Goal: Information Seeking & Learning: Learn about a topic

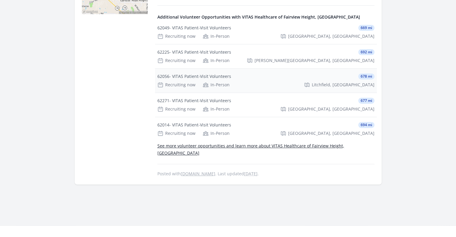
scroll to position [240, 0]
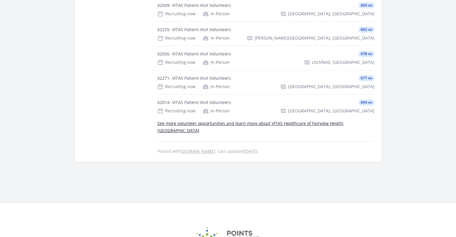
click at [266, 125] on link "See more volunteer opportunities and learn more about VITAS Healthcare of Fairv…" at bounding box center [250, 126] width 187 height 13
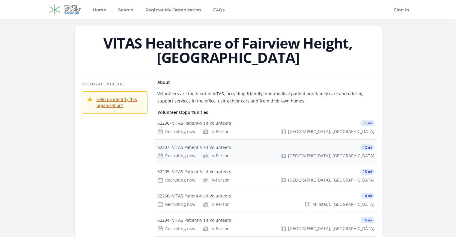
scroll to position [120, 0]
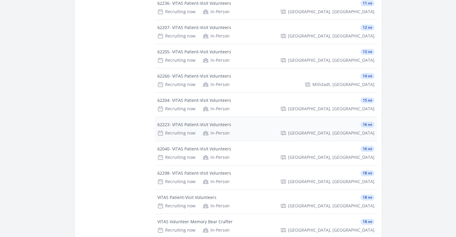
click at [218, 122] on div "62223- VITAS Patient-Visit Volunteers" at bounding box center [194, 125] width 74 height 6
click at [224, 122] on div "62223- VITAS Patient-Visit Volunteers" at bounding box center [194, 125] width 74 height 6
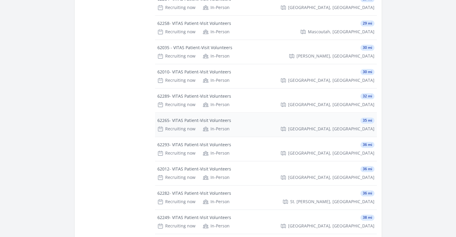
scroll to position [929, 0]
